Goal: Navigation & Orientation: Find specific page/section

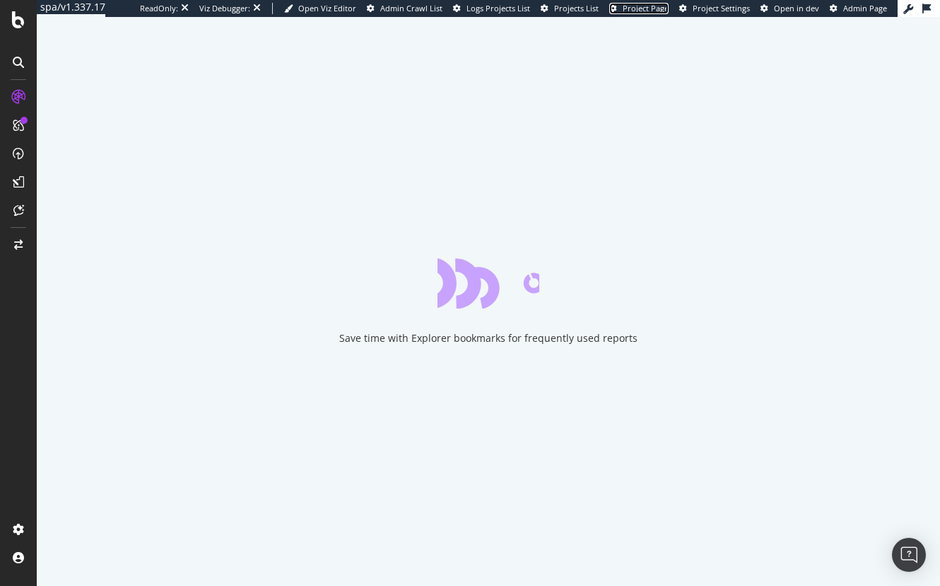
click at [656, 10] on span "Project Page" at bounding box center [646, 8] width 46 height 11
